Goal: Transaction & Acquisition: Purchase product/service

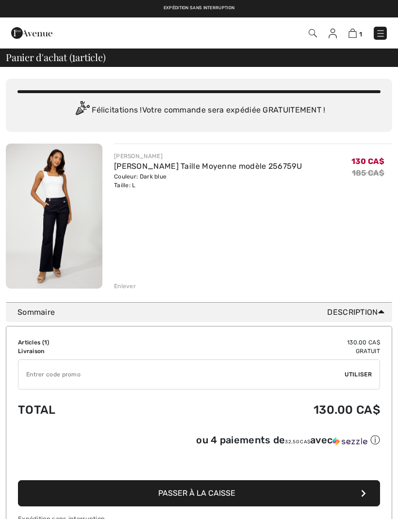
click at [43, 245] on img at bounding box center [54, 216] width 97 height 145
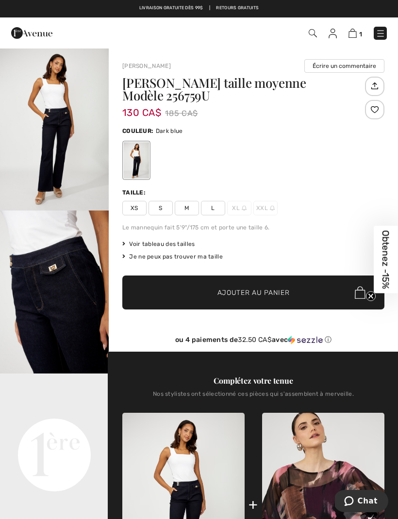
click at [55, 118] on img "1 / 4" at bounding box center [54, 129] width 109 height 163
click at [352, 38] on img at bounding box center [353, 33] width 8 height 9
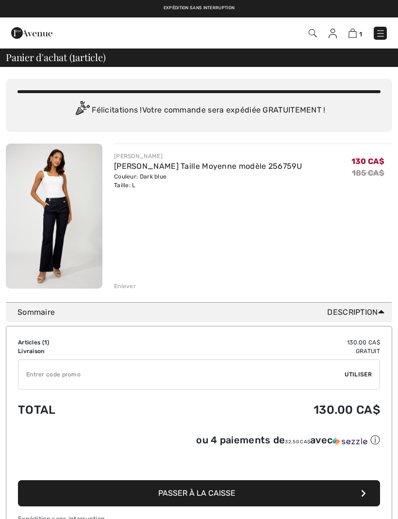
click at [122, 285] on div "Enlever" at bounding box center [125, 286] width 22 height 9
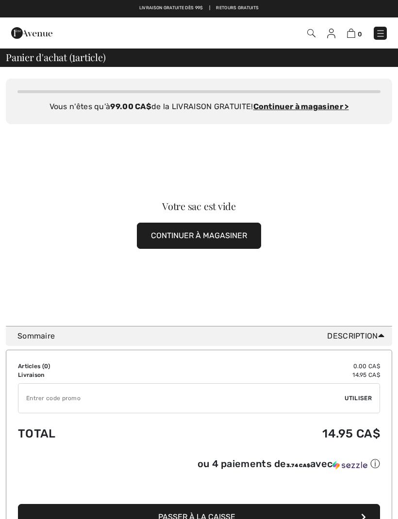
click at [384, 33] on img at bounding box center [381, 34] width 10 height 10
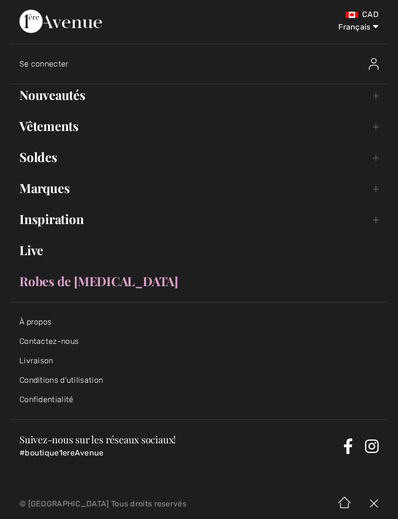
click at [29, 99] on link "Nouveautés Toggle submenu" at bounding box center [199, 94] width 379 height 21
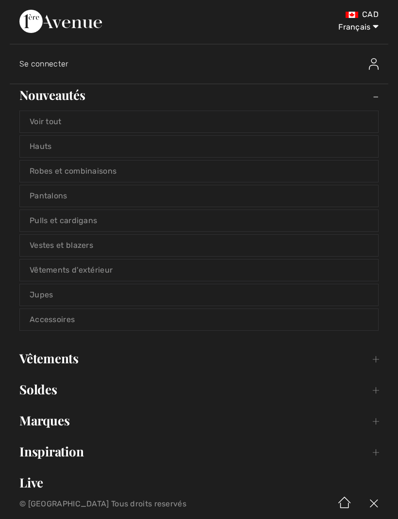
click at [37, 151] on link "Hauts" at bounding box center [199, 146] width 358 height 21
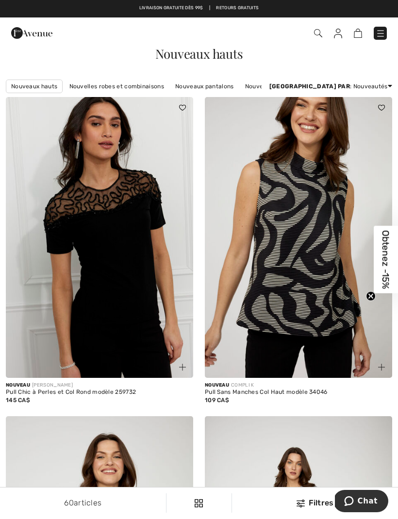
click at [386, 199] on img at bounding box center [298, 237] width 187 height 281
checkbox input "true"
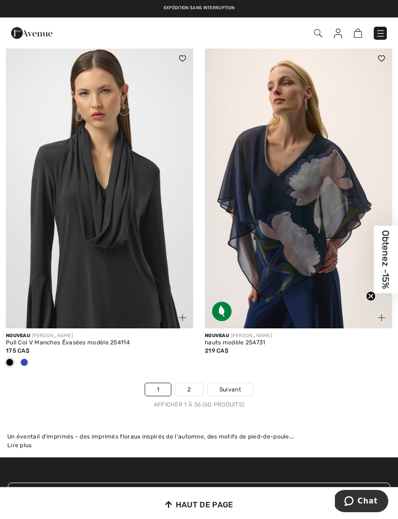
scroll to position [5851, 0]
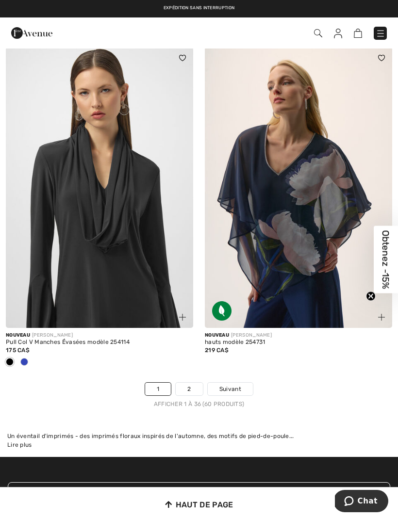
click at [189, 383] on link "2" at bounding box center [189, 389] width 27 height 13
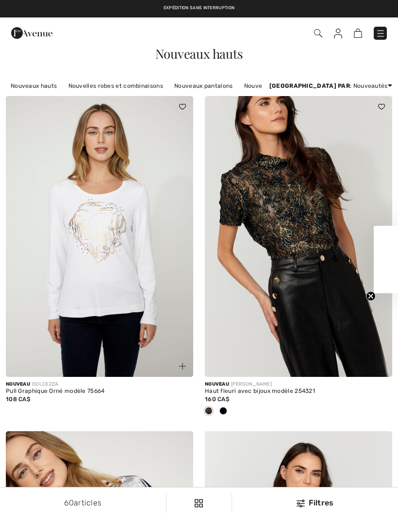
checkbox input "true"
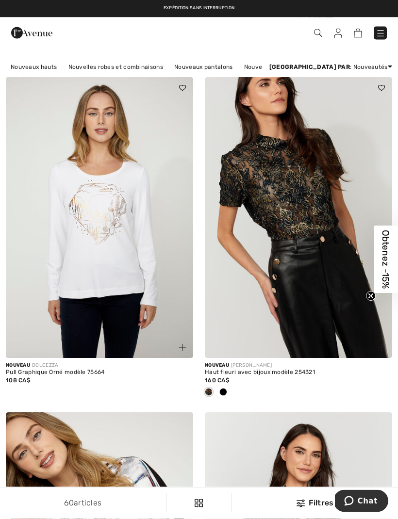
scroll to position [19, 0]
click at [385, 35] on img at bounding box center [381, 34] width 10 height 10
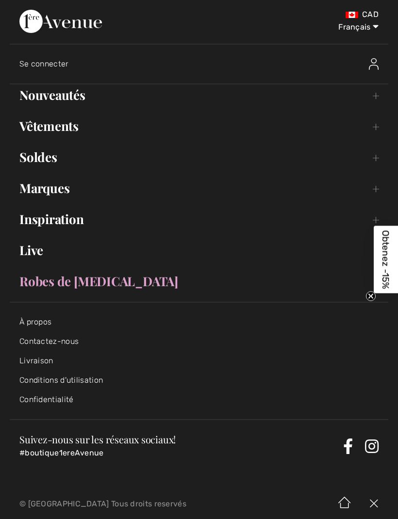
click at [382, 117] on link "Vêtements Toggle submenu" at bounding box center [199, 126] width 379 height 21
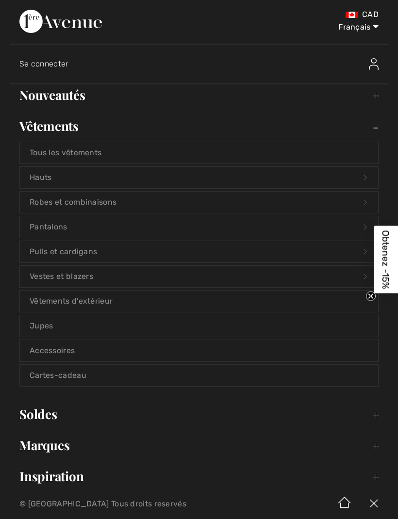
click at [52, 176] on link "Hauts Open submenu" at bounding box center [199, 177] width 358 height 21
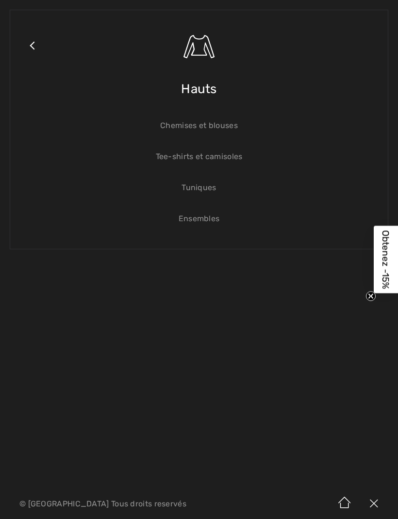
click at [205, 92] on span "Hauts" at bounding box center [199, 89] width 36 height 34
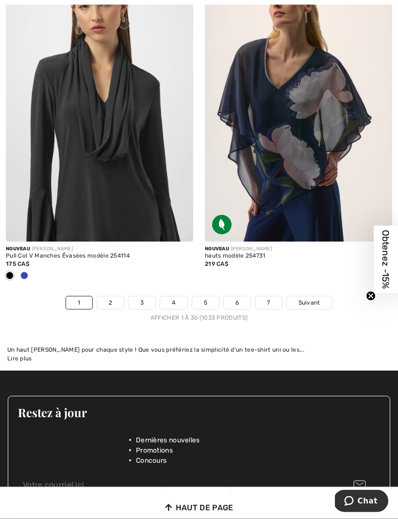
scroll to position [5998, 0]
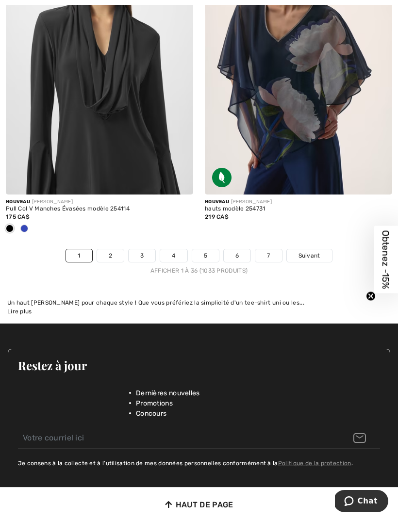
click at [110, 250] on link "2" at bounding box center [110, 256] width 27 height 13
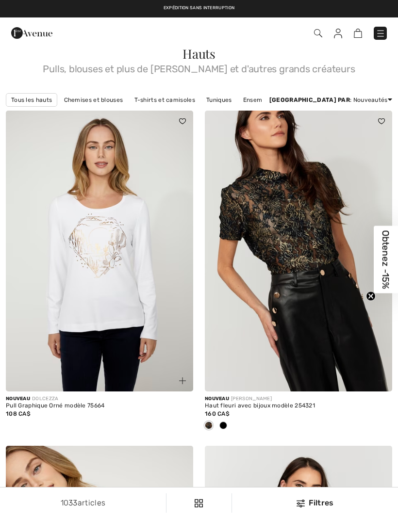
checkbox input "true"
click at [301, 501] on img at bounding box center [301, 504] width 8 height 8
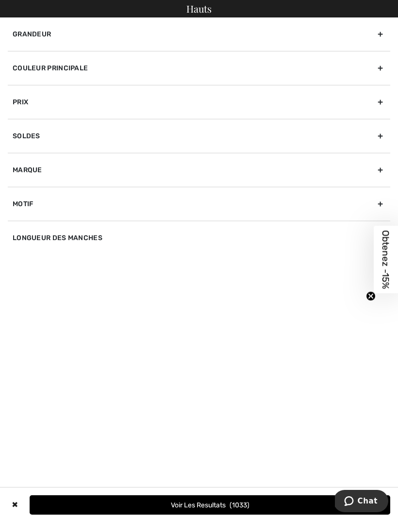
click at [381, 65] on div "Couleur Principale" at bounding box center [199, 68] width 383 height 34
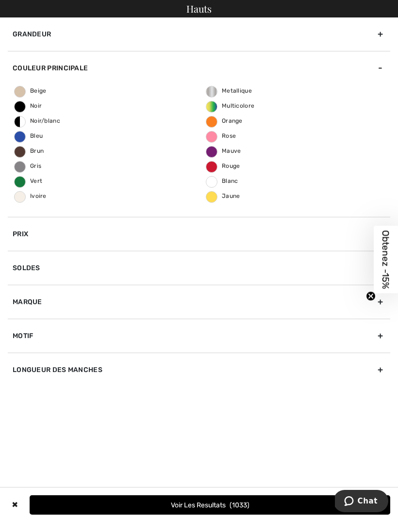
click at [40, 138] on span "Bleu" at bounding box center [29, 136] width 28 height 7
click at [0, 0] on input "Bleu" at bounding box center [0, 0] width 0 height 0
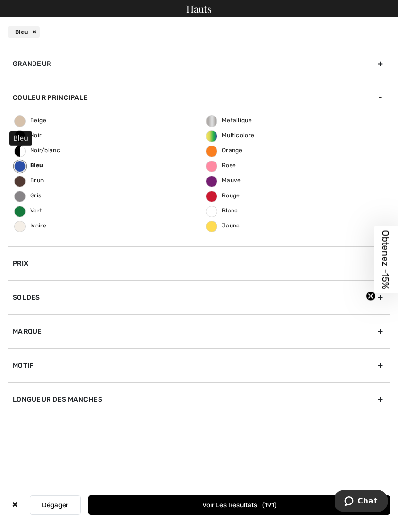
click at [282, 502] on button "Voir les resultats 191" at bounding box center [239, 505] width 302 height 19
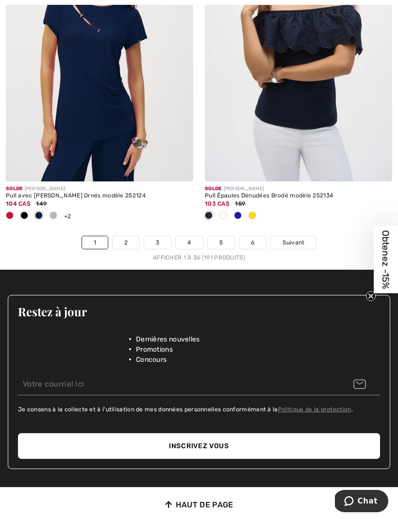
scroll to position [6060, 0]
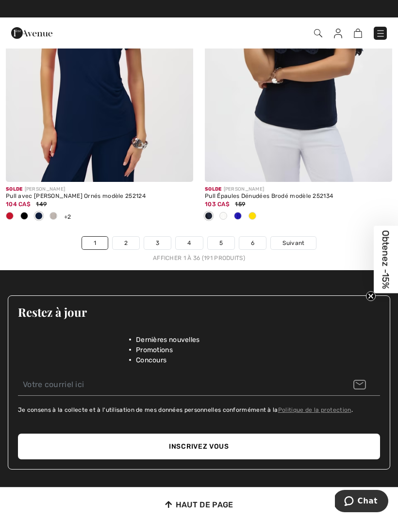
click at [125, 241] on link "2" at bounding box center [126, 243] width 27 height 13
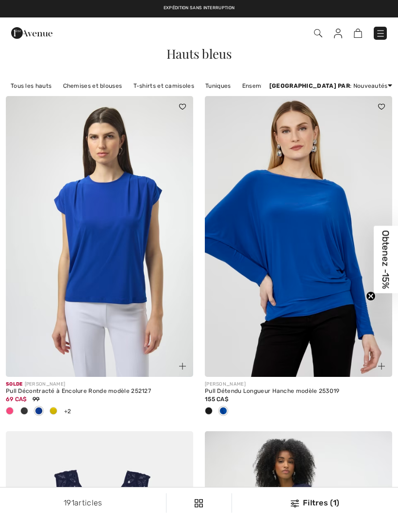
checkbox input "true"
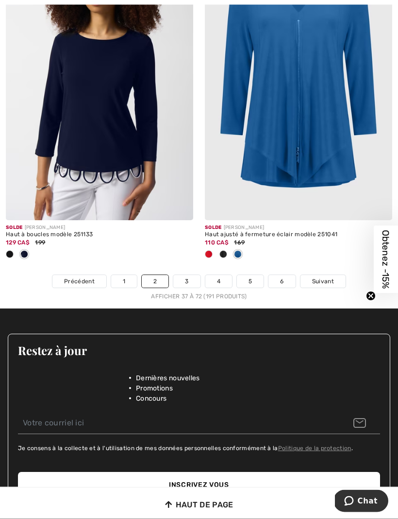
scroll to position [6048, 0]
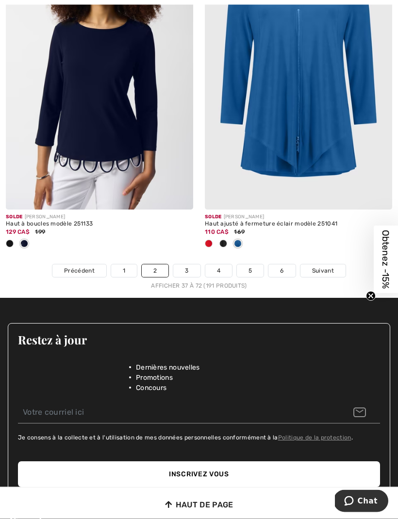
click at [189, 265] on link "3" at bounding box center [186, 271] width 27 height 13
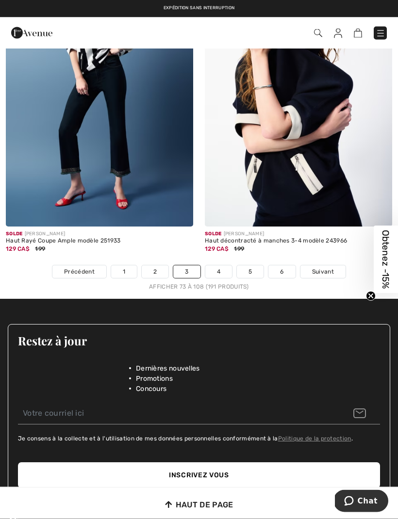
scroll to position [6061, 0]
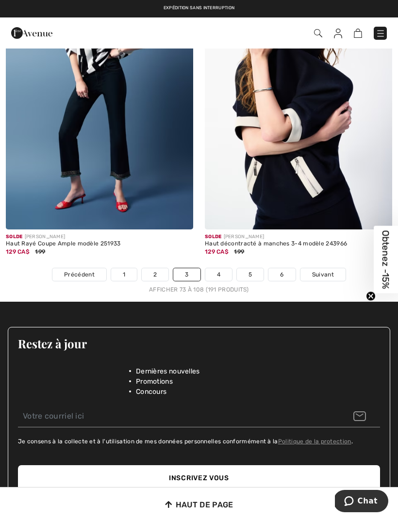
click at [212, 268] on link "4" at bounding box center [218, 274] width 27 height 13
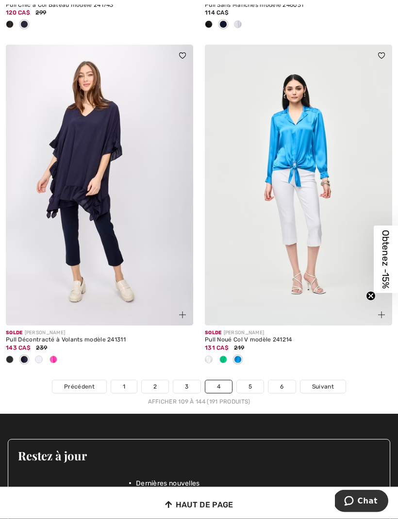
scroll to position [5949, 0]
click at [249, 371] on div "Solde JOSEPH RIBKOFF Pull Noué Col V modèle 241214 131 CA$ 219" at bounding box center [298, 353] width 187 height 54
click at [251, 381] on link "5" at bounding box center [250, 387] width 27 height 13
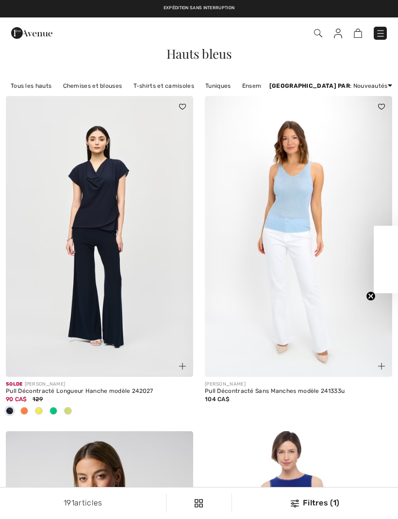
checkbox input "true"
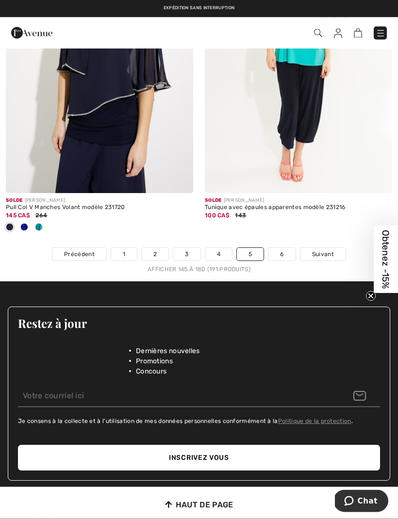
scroll to position [6084, 0]
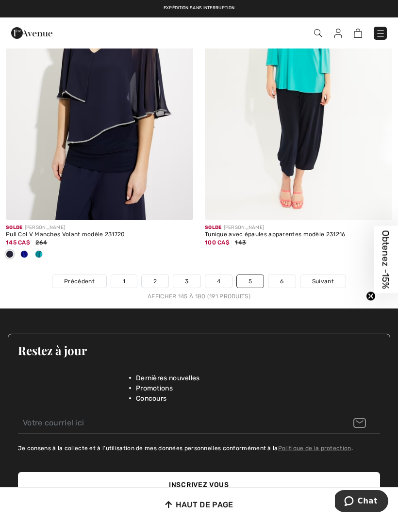
click at [283, 275] on link "6" at bounding box center [281, 281] width 27 height 13
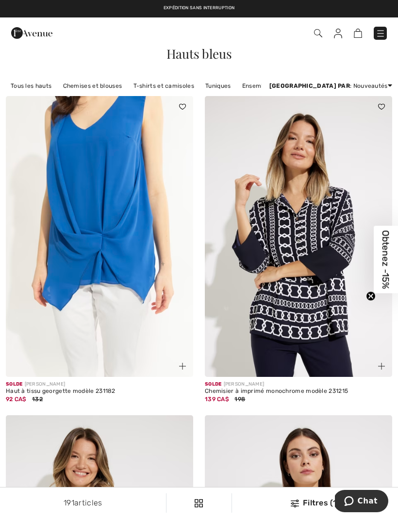
click at [32, 81] on link "Tous les hauts" at bounding box center [31, 86] width 50 height 13
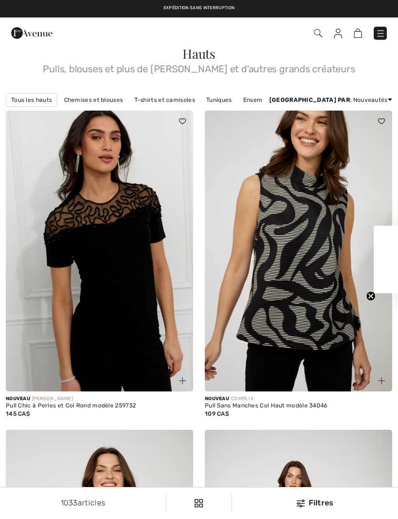
checkbox input "true"
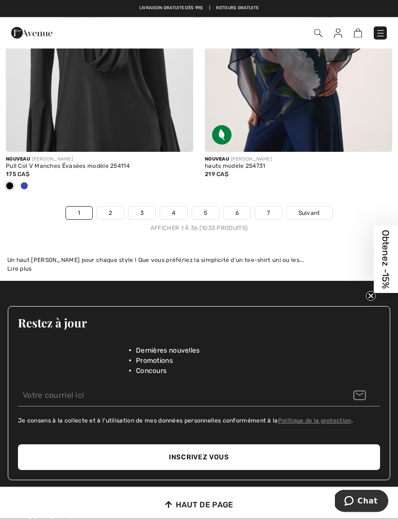
scroll to position [6038, 0]
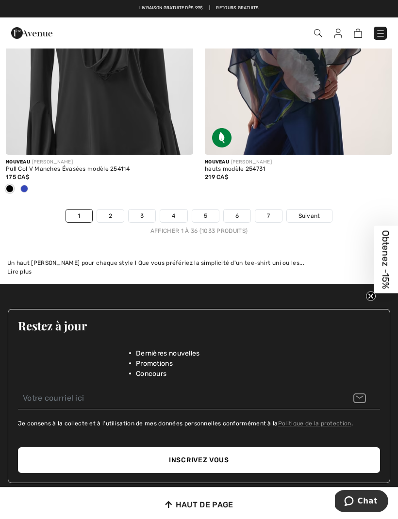
click at [105, 210] on link "2" at bounding box center [110, 216] width 27 height 13
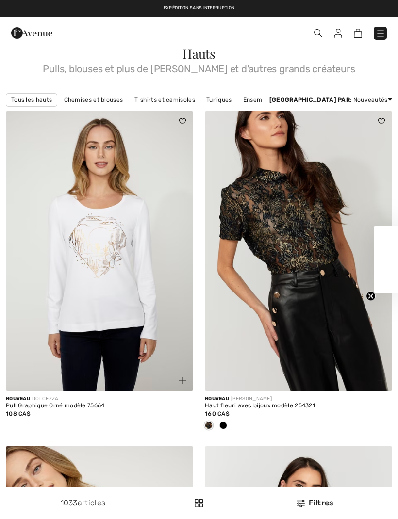
checkbox input "true"
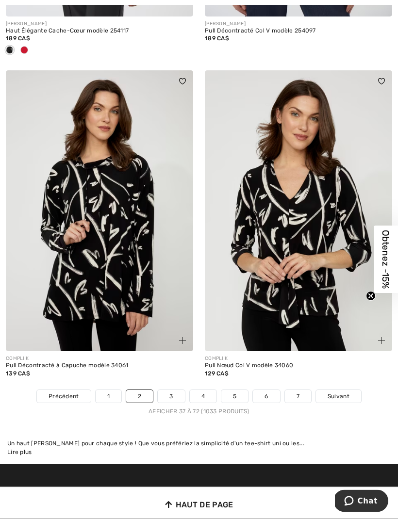
scroll to position [5825, 0]
click at [171, 390] on link "3" at bounding box center [171, 396] width 27 height 13
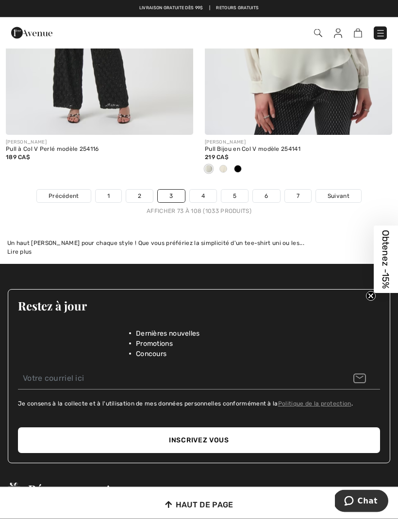
scroll to position [5914, 0]
click at [203, 190] on link "4" at bounding box center [203, 196] width 27 height 13
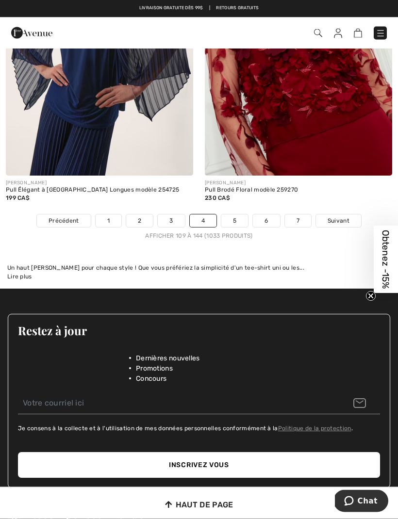
scroll to position [5890, 0]
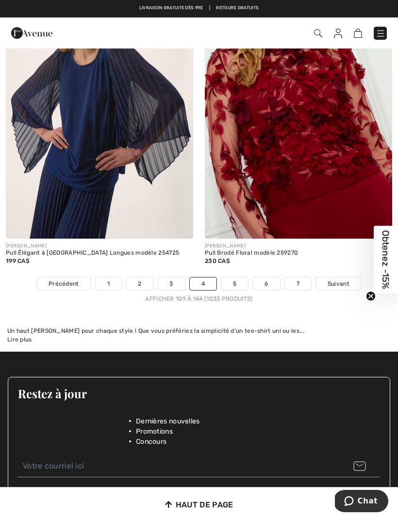
click at [233, 278] on link "5" at bounding box center [234, 284] width 27 height 13
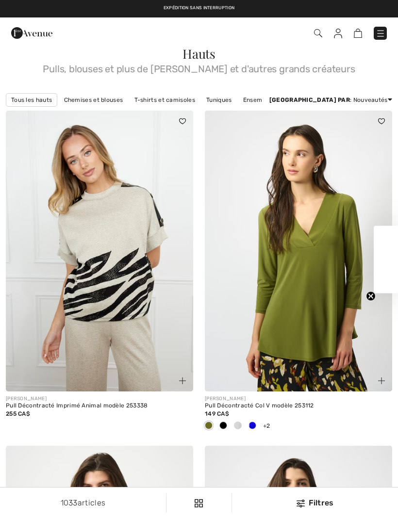
checkbox input "true"
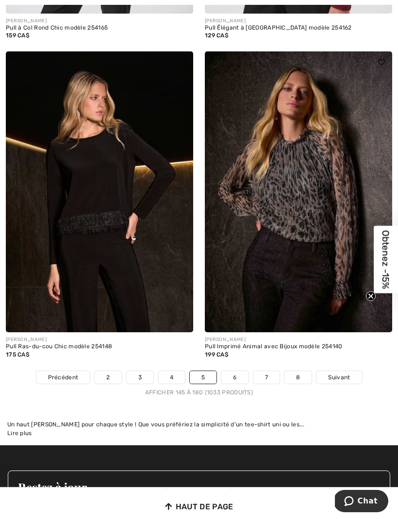
scroll to position [5883, 0]
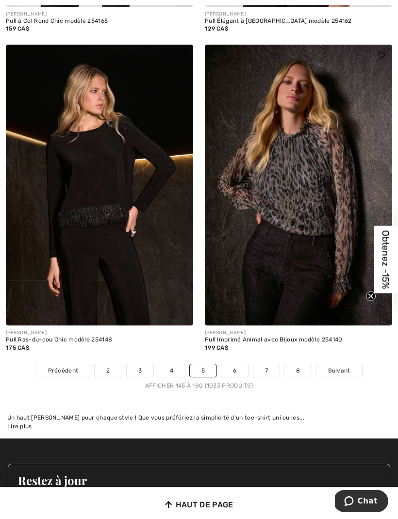
click at [232, 365] on link "6" at bounding box center [234, 371] width 27 height 13
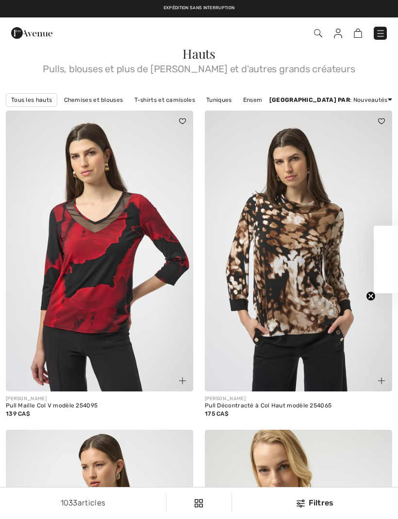
checkbox input "true"
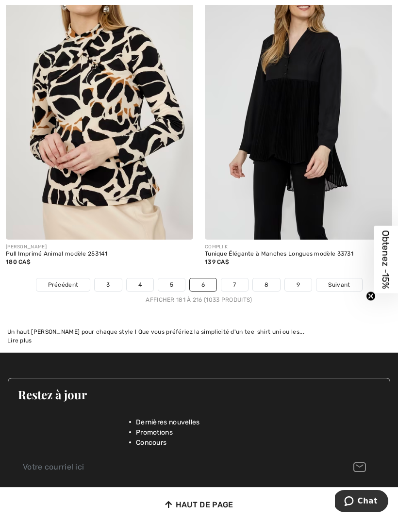
scroll to position [5849, 0]
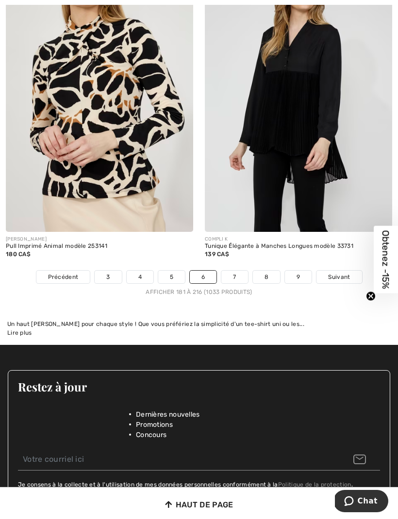
click at [230, 271] on link "7" at bounding box center [234, 277] width 26 height 13
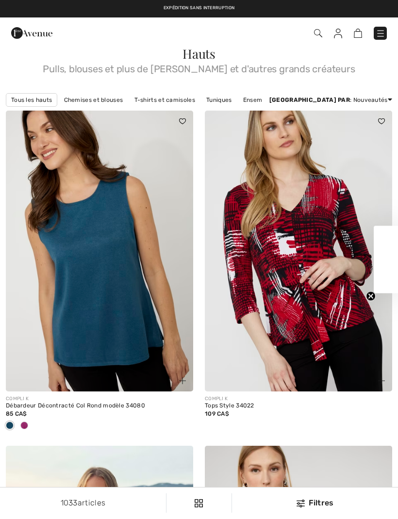
checkbox input "true"
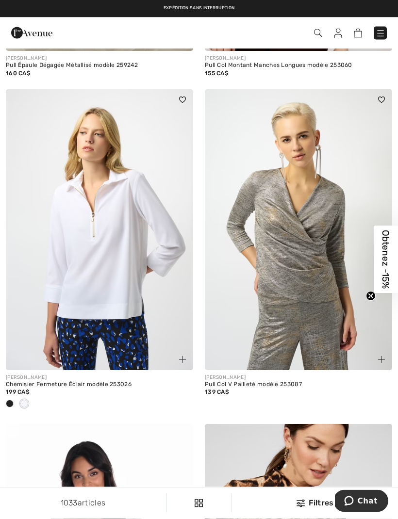
scroll to position [5492, 0]
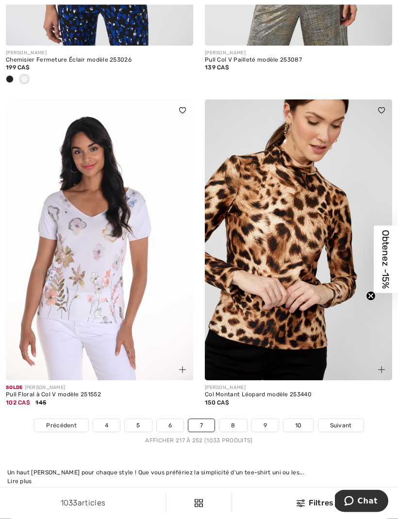
scroll to position [5869, 0]
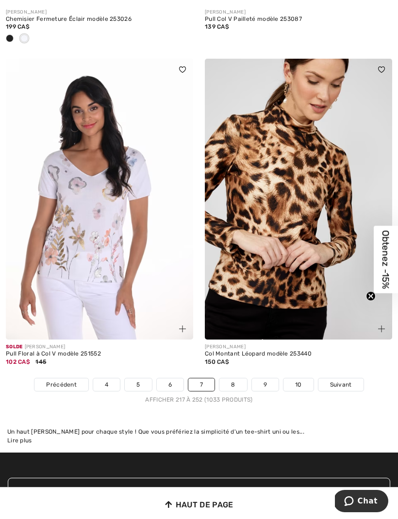
click at [230, 379] on link "8" at bounding box center [232, 385] width 27 height 13
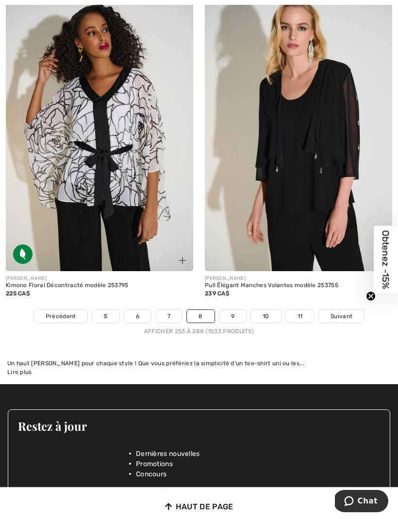
scroll to position [5880, 0]
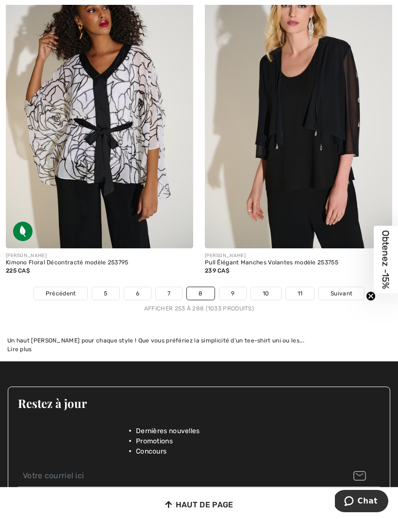
click at [228, 287] on link "9" at bounding box center [232, 293] width 27 height 13
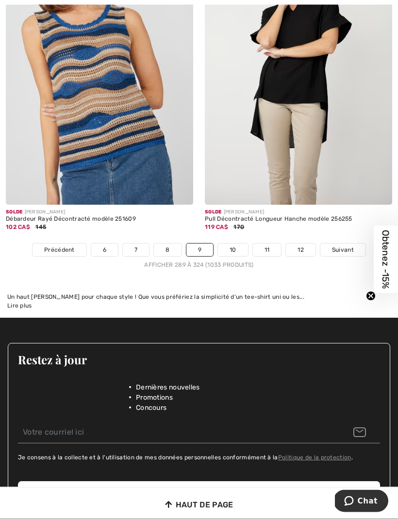
scroll to position [5903, 0]
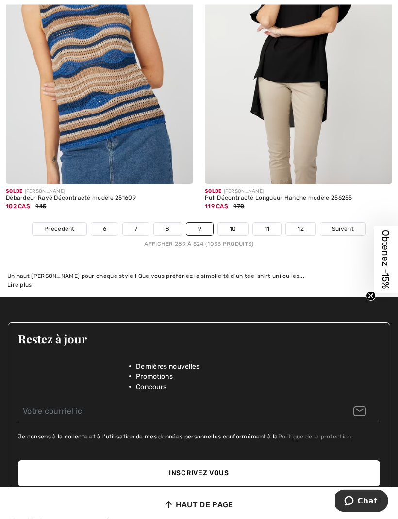
click at [233, 223] on link "10" at bounding box center [233, 229] width 30 height 13
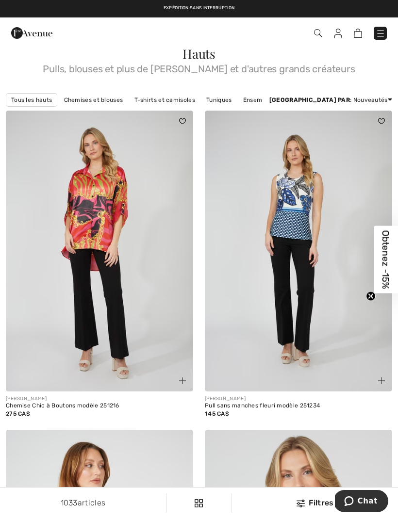
click at [376, 36] on img at bounding box center [381, 34] width 10 height 10
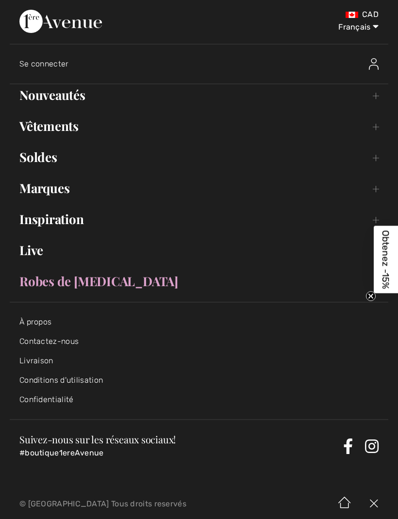
click at [33, 154] on link "Soldes Toggle submenu" at bounding box center [199, 157] width 379 height 21
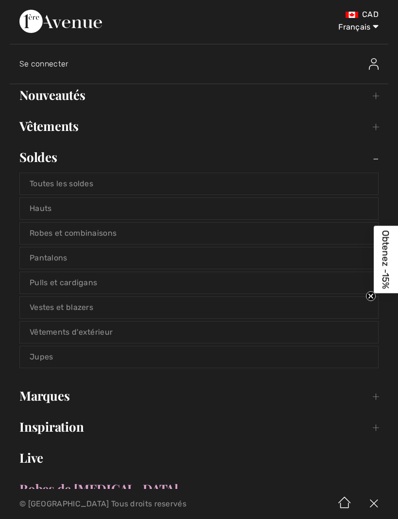
click at [33, 208] on link "Hauts" at bounding box center [199, 208] width 358 height 21
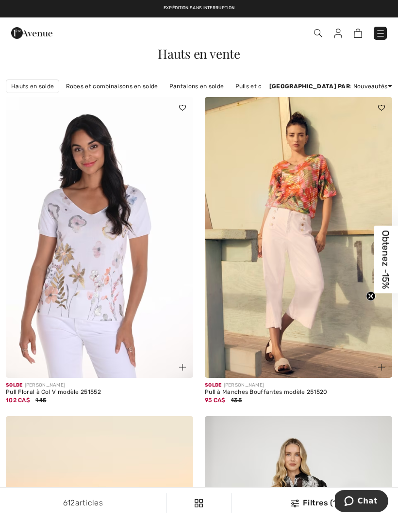
click at [303, 502] on div "Filtres (1)" at bounding box center [315, 504] width 154 height 12
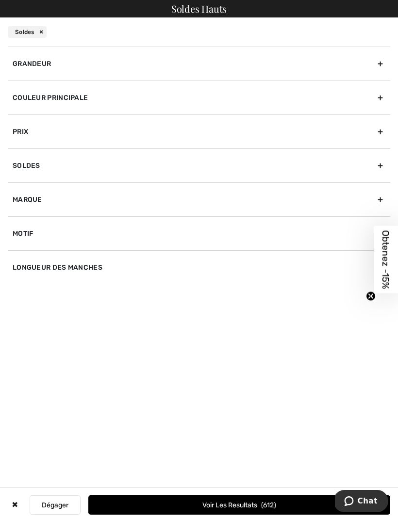
click at [384, 63] on div "Grandeur" at bounding box center [199, 64] width 383 height 34
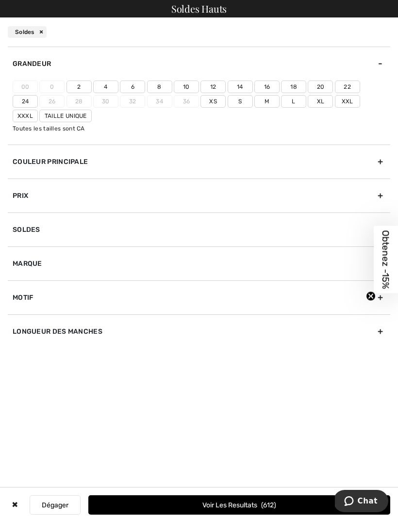
click at [193, 83] on label "10" at bounding box center [186, 87] width 25 height 13
click at [0, 0] on input"] "10" at bounding box center [0, 0] width 0 height 0
click at [281, 104] on label "L" at bounding box center [293, 101] width 25 height 13
click at [0, 0] on input"] "L" at bounding box center [0, 0] width 0 height 0
click at [378, 335] on div "Longueur des manches" at bounding box center [199, 332] width 383 height 34
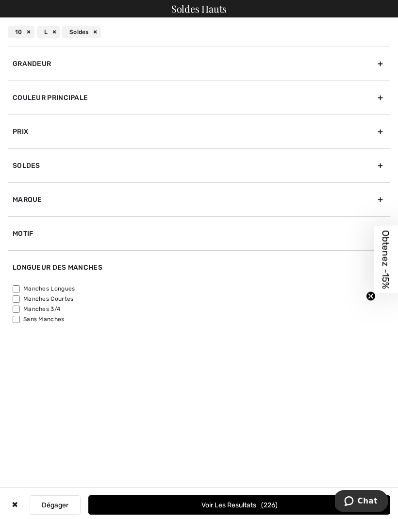
click at [15, 288] on input"] "Manches Longues" at bounding box center [16, 288] width 7 height 7
checkbox input"] "true"
click at [16, 307] on input"] "Manches 3/4" at bounding box center [16, 309] width 7 height 7
checkbox input"] "true"
click at [238, 496] on button "Voir les resultats 116" at bounding box center [239, 505] width 302 height 19
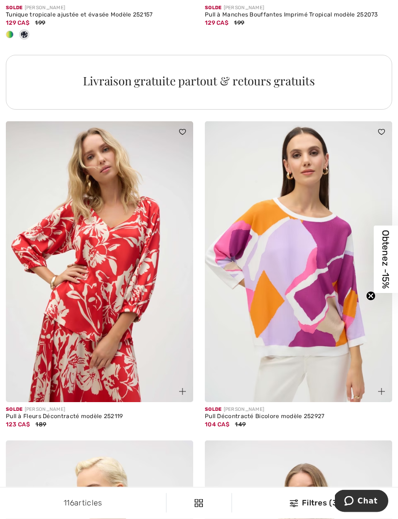
scroll to position [2021, 0]
click at [301, 509] on div "Filtres (3)" at bounding box center [315, 504] width 154 height 12
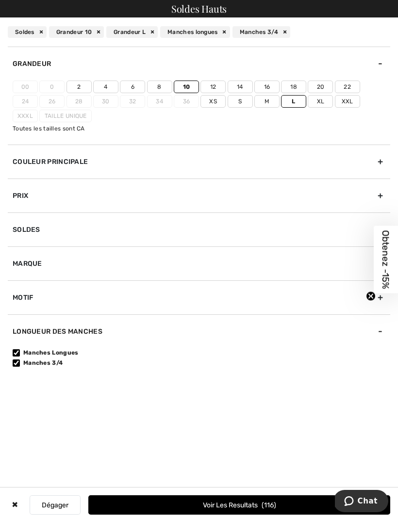
click at [16, 361] on input"] "Manches 3/4" at bounding box center [16, 363] width 7 height 7
checkbox input"] "false"
click at [290, 515] on button "Voir les resultats 45" at bounding box center [239, 505] width 302 height 19
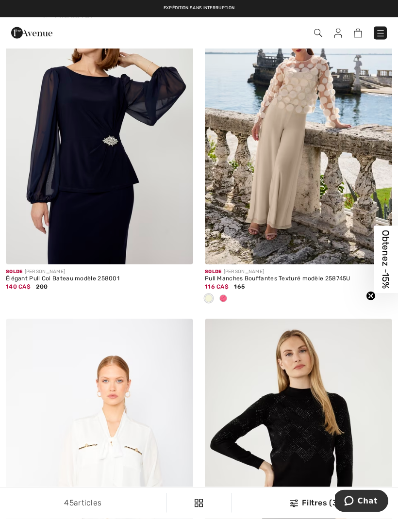
click at [382, 35] on img at bounding box center [381, 34] width 10 height 10
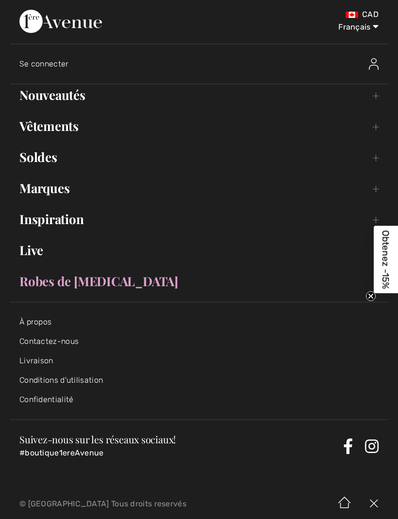
click at [34, 93] on link "Nouveautés Toggle submenu" at bounding box center [199, 94] width 379 height 21
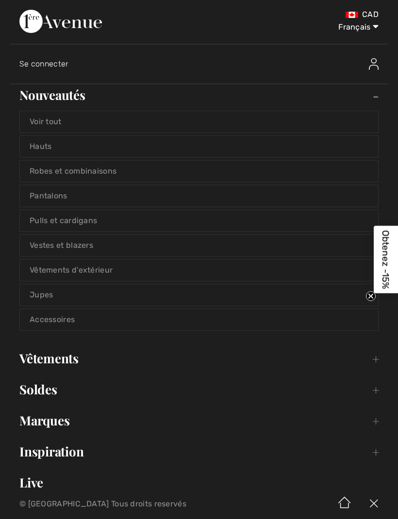
click at [35, 148] on link "Hauts" at bounding box center [199, 146] width 358 height 21
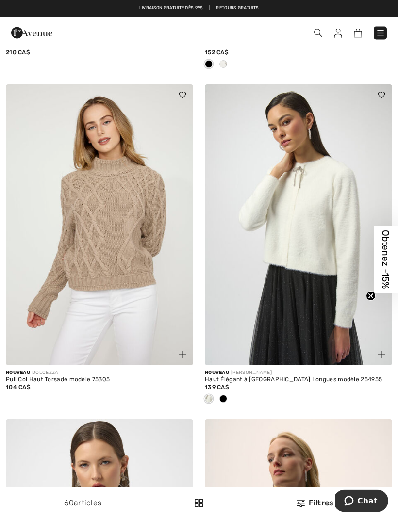
scroll to position [5479, 0]
click at [225, 395] on span at bounding box center [223, 399] width 8 height 8
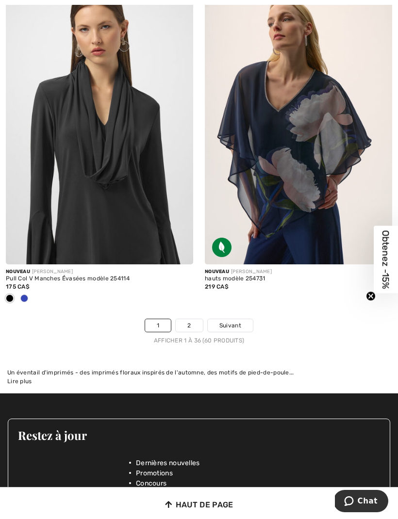
scroll to position [5930, 0]
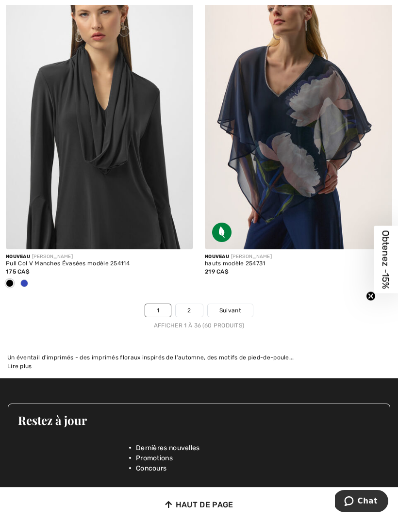
click at [190, 304] on link "2" at bounding box center [189, 310] width 27 height 13
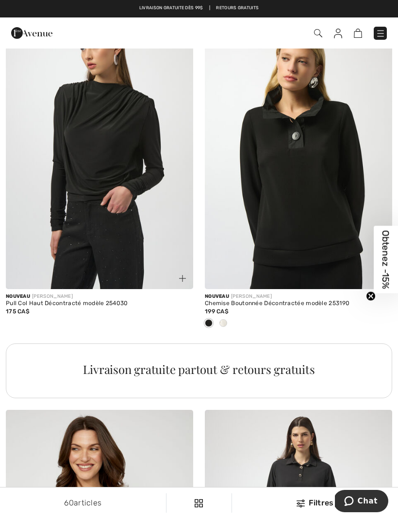
scroll to position [1719, 0]
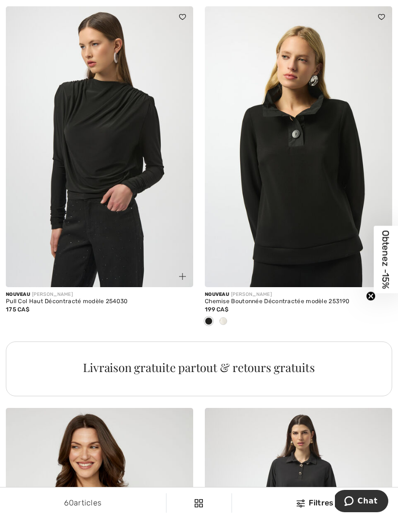
click at [227, 321] on div at bounding box center [223, 322] width 15 height 16
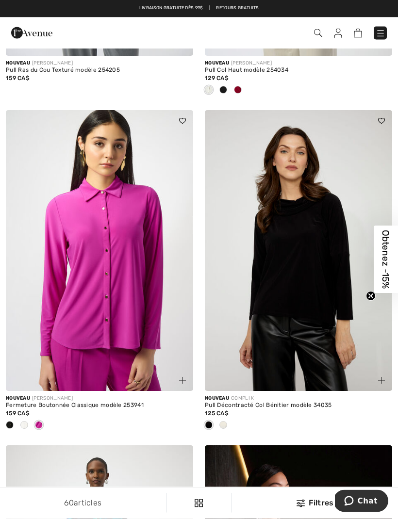
scroll to position [2687, 0]
